Goal: Task Accomplishment & Management: Use online tool/utility

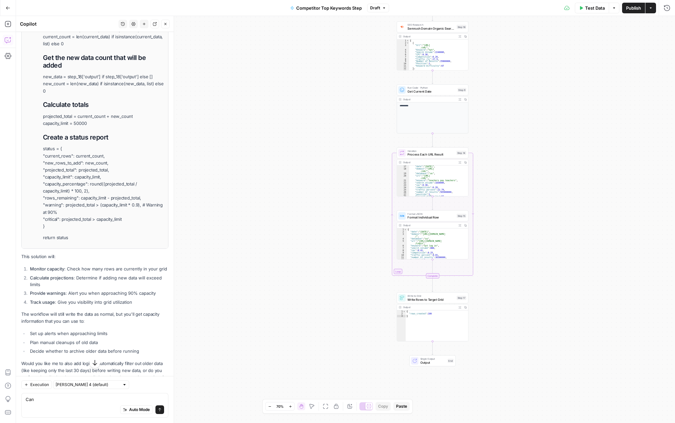
scroll to position [537, 0]
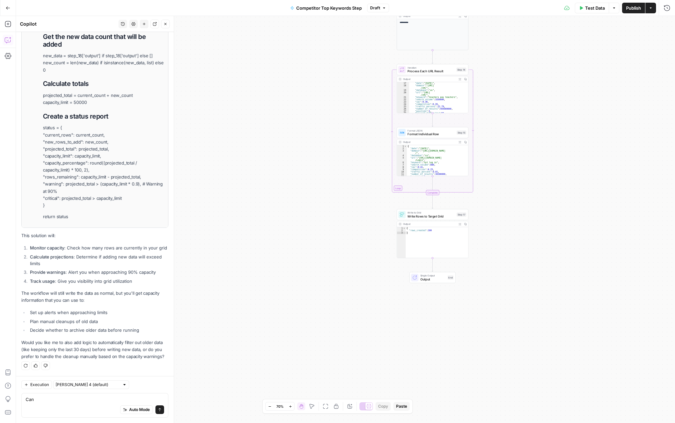
click at [632, 10] on span "Publish" at bounding box center [633, 8] width 15 height 7
click at [634, 6] on span "Publish" at bounding box center [633, 8] width 15 height 7
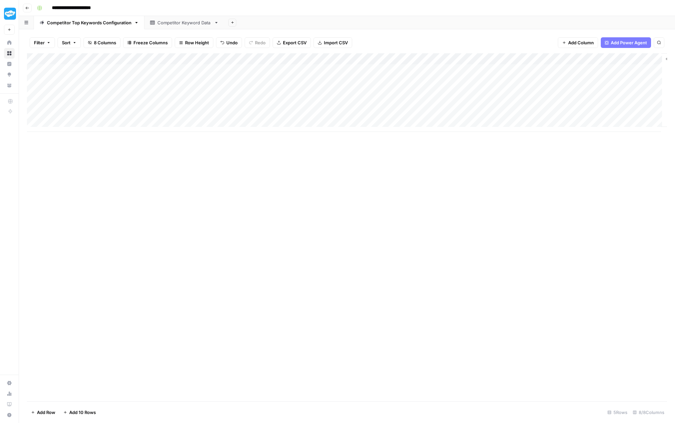
click at [198, 66] on div "Add Column" at bounding box center [347, 92] width 640 height 79
click at [198, 68] on div "Add Column" at bounding box center [347, 92] width 640 height 79
drag, startPoint x: 198, startPoint y: 68, endPoint x: 171, endPoint y: 68, distance: 27.3
click at [171, 68] on body "**********" at bounding box center [337, 211] width 675 height 423
type input "100"
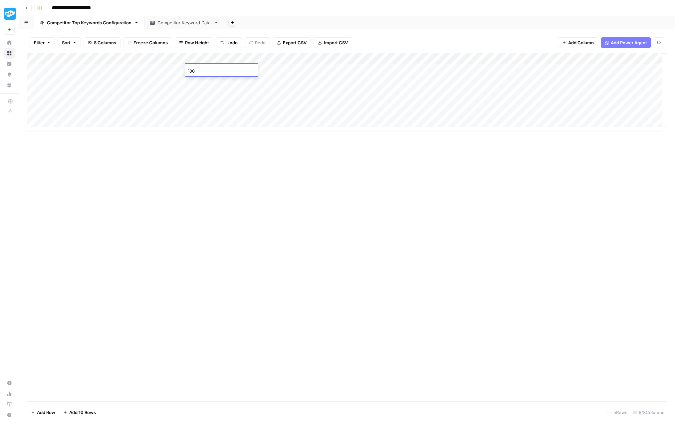
click at [208, 81] on div "Add Column" at bounding box center [347, 92] width 640 height 79
type input "100"
click at [214, 92] on div "Add Column" at bounding box center [347, 92] width 640 height 79
type input "100"
click at [209, 103] on div "Add Column" at bounding box center [347, 92] width 640 height 79
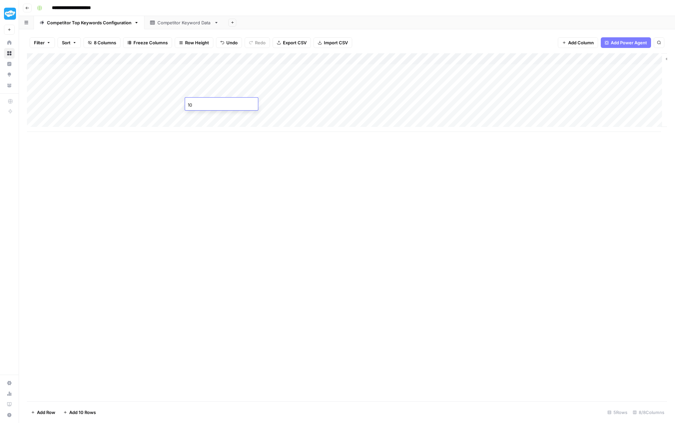
type input "100"
click at [194, 115] on div "Add Column" at bounding box center [347, 92] width 640 height 79
type input "100"
click at [232, 199] on div "Add Column" at bounding box center [347, 227] width 640 height 348
click at [172, 24] on div "Competitor Keyword Data" at bounding box center [184, 22] width 54 height 7
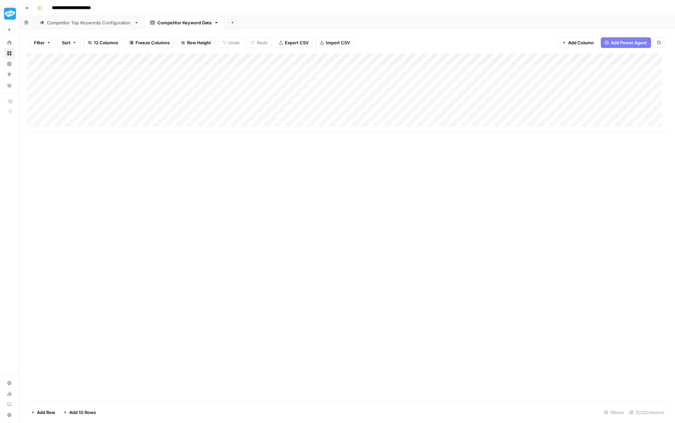
click at [38, 57] on div "Add Column" at bounding box center [347, 92] width 640 height 79
click at [53, 412] on span "Delete 5 Rows" at bounding box center [46, 412] width 30 height 7
click at [316, 77] on span "Delete" at bounding box center [313, 77] width 14 height 7
click at [80, 22] on div "Competitor Top Keywords Configuration" at bounding box center [89, 22] width 85 height 7
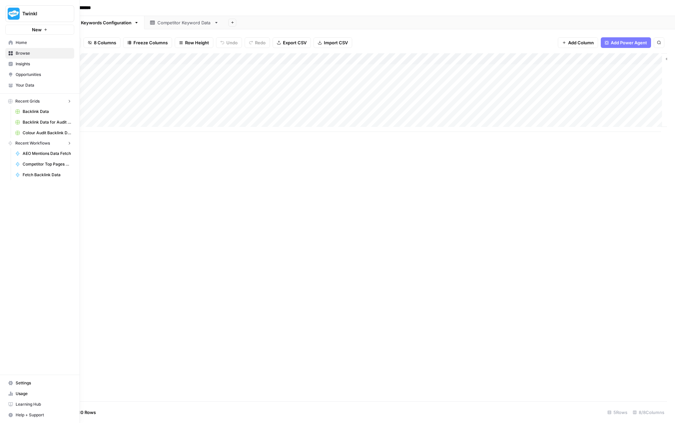
click at [9, 41] on icon at bounding box center [10, 42] width 5 height 5
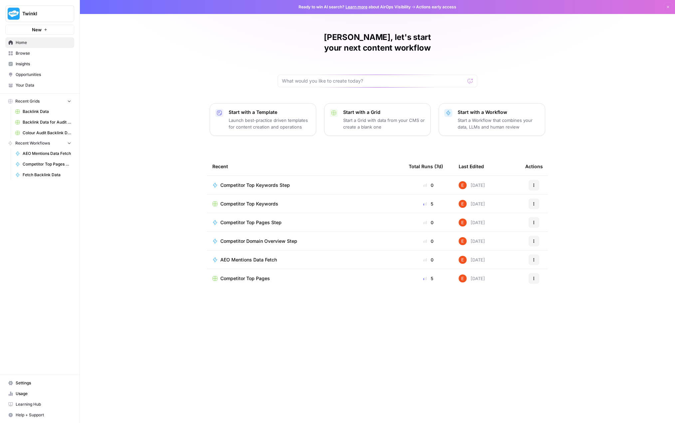
click at [295, 200] on div "Competitor Top Keywords" at bounding box center [305, 203] width 186 height 7
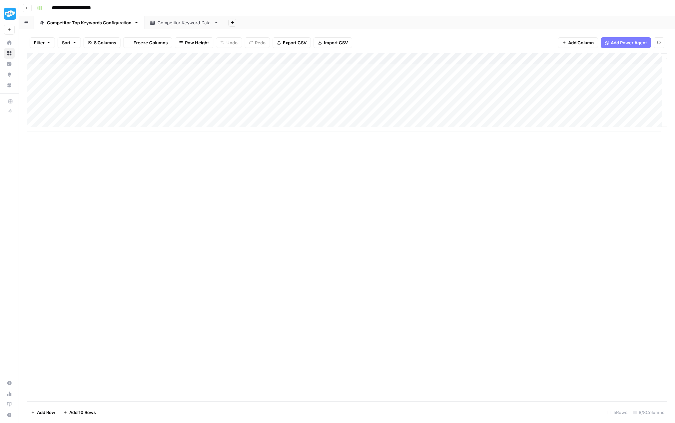
click at [166, 23] on div "Competitor Keyword Data" at bounding box center [184, 22] width 54 height 7
click at [104, 21] on div "Competitor Top Keywords Configuration" at bounding box center [89, 22] width 85 height 7
click at [140, 56] on div "Add Column" at bounding box center [347, 92] width 640 height 79
click at [208, 167] on div "Add Column" at bounding box center [347, 227] width 640 height 348
click at [172, 22] on div "Competitor Keyword Data" at bounding box center [184, 22] width 54 height 7
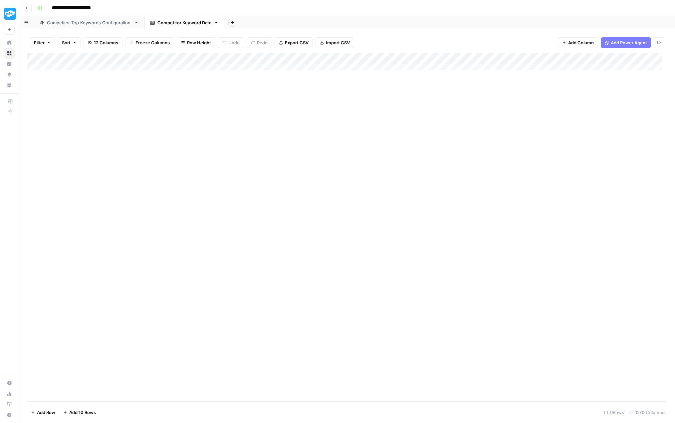
click at [145, 45] on span "Freeze Columns" at bounding box center [152, 42] width 34 height 7
click at [182, 116] on div "Add Column" at bounding box center [347, 227] width 640 height 348
click at [66, 25] on div "Competitor Top Keywords Configuration" at bounding box center [89, 22] width 85 height 7
click at [631, 41] on span "Add Power Agent" at bounding box center [629, 42] width 36 height 7
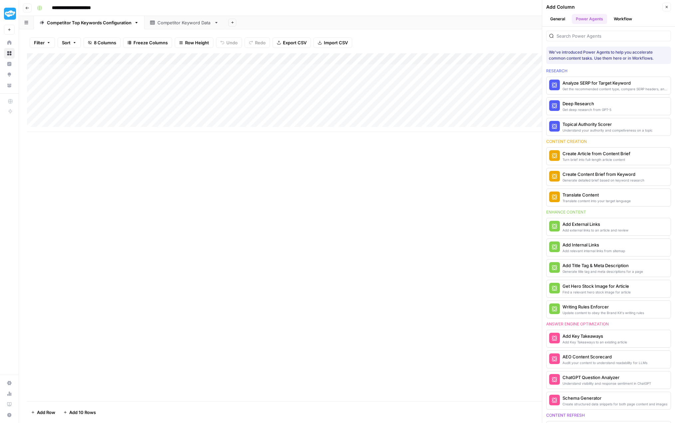
click at [373, 33] on div "Filter Sort 8 Columns Freeze Columns Row Height Undo Redo Export CSV Import CSV…" at bounding box center [347, 42] width 640 height 21
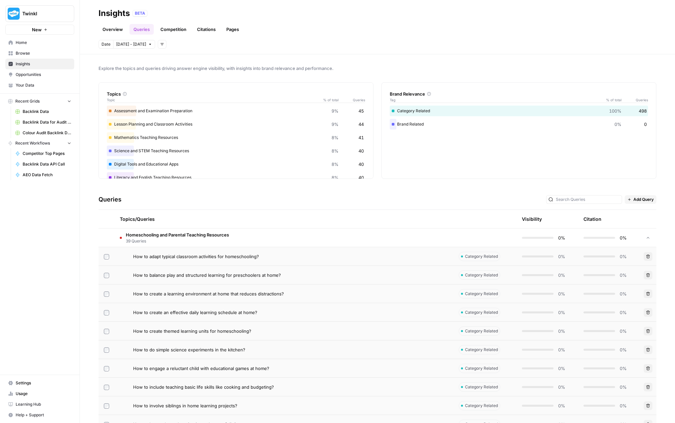
scroll to position [133, 0]
